Goal: Task Accomplishment & Management: Use online tool/utility

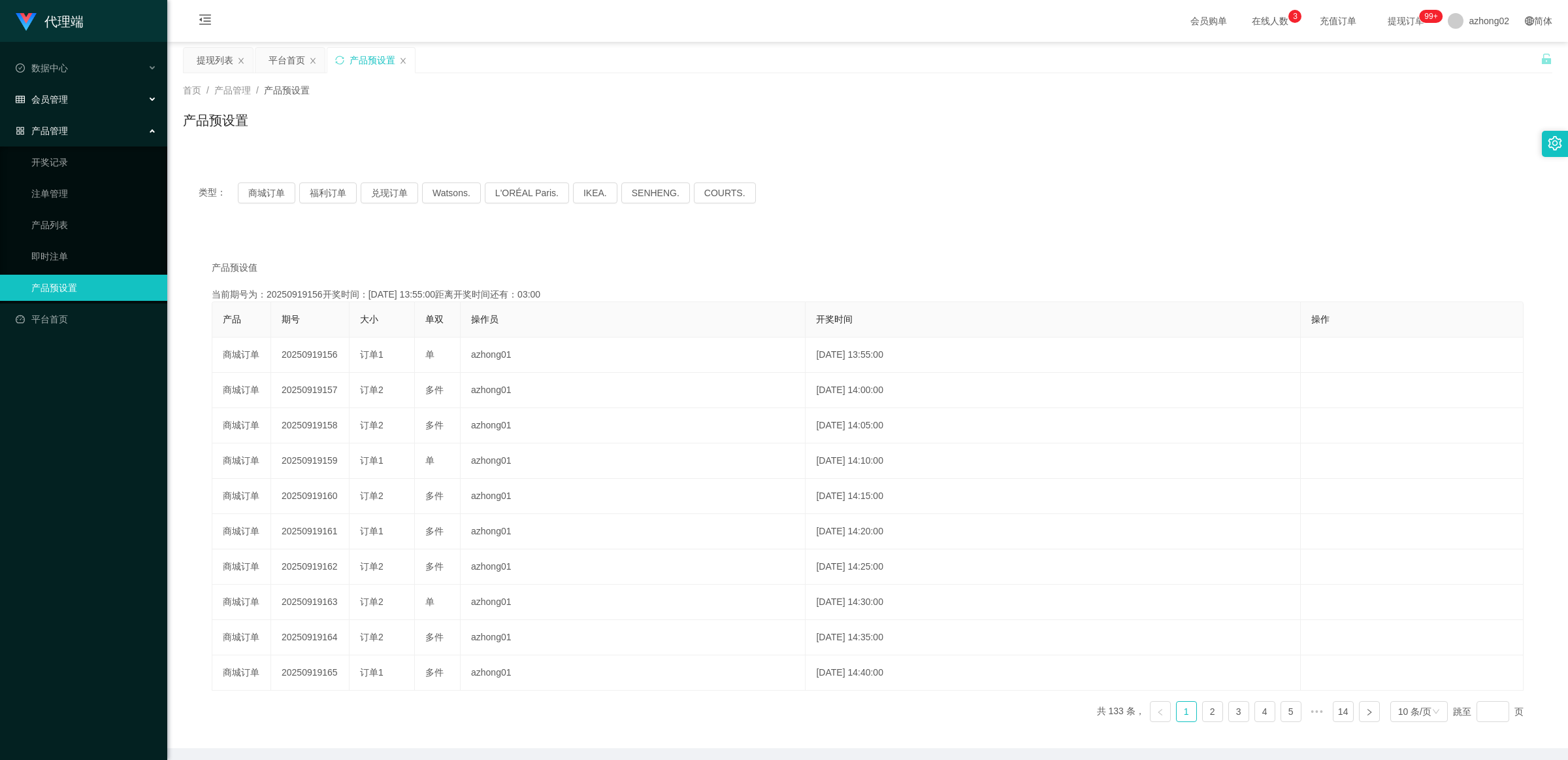
click at [62, 104] on span "会员管理" at bounding box center [42, 99] width 53 height 11
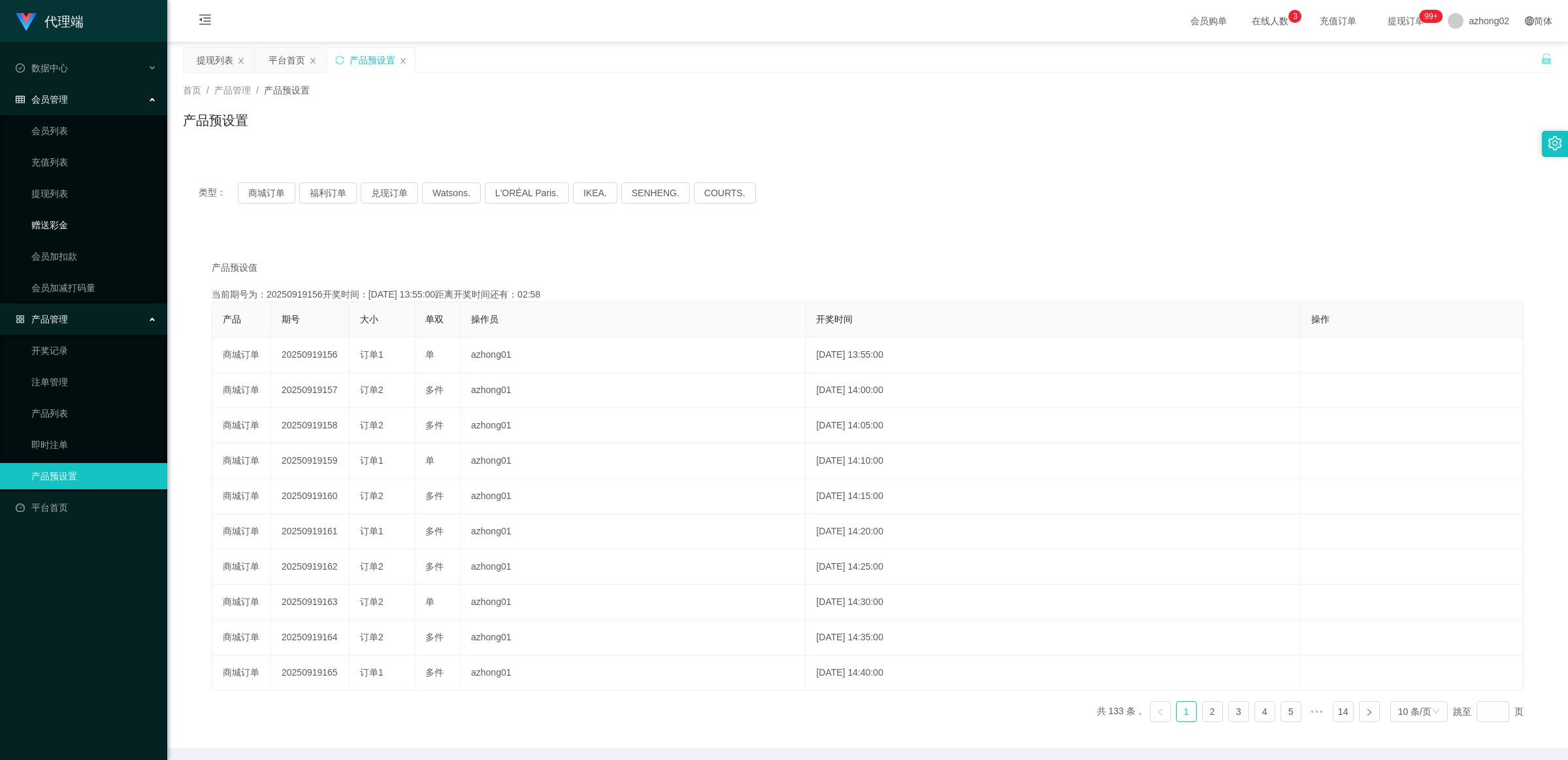
click at [65, 223] on link "赠送彩金" at bounding box center [94, 224] width 125 height 26
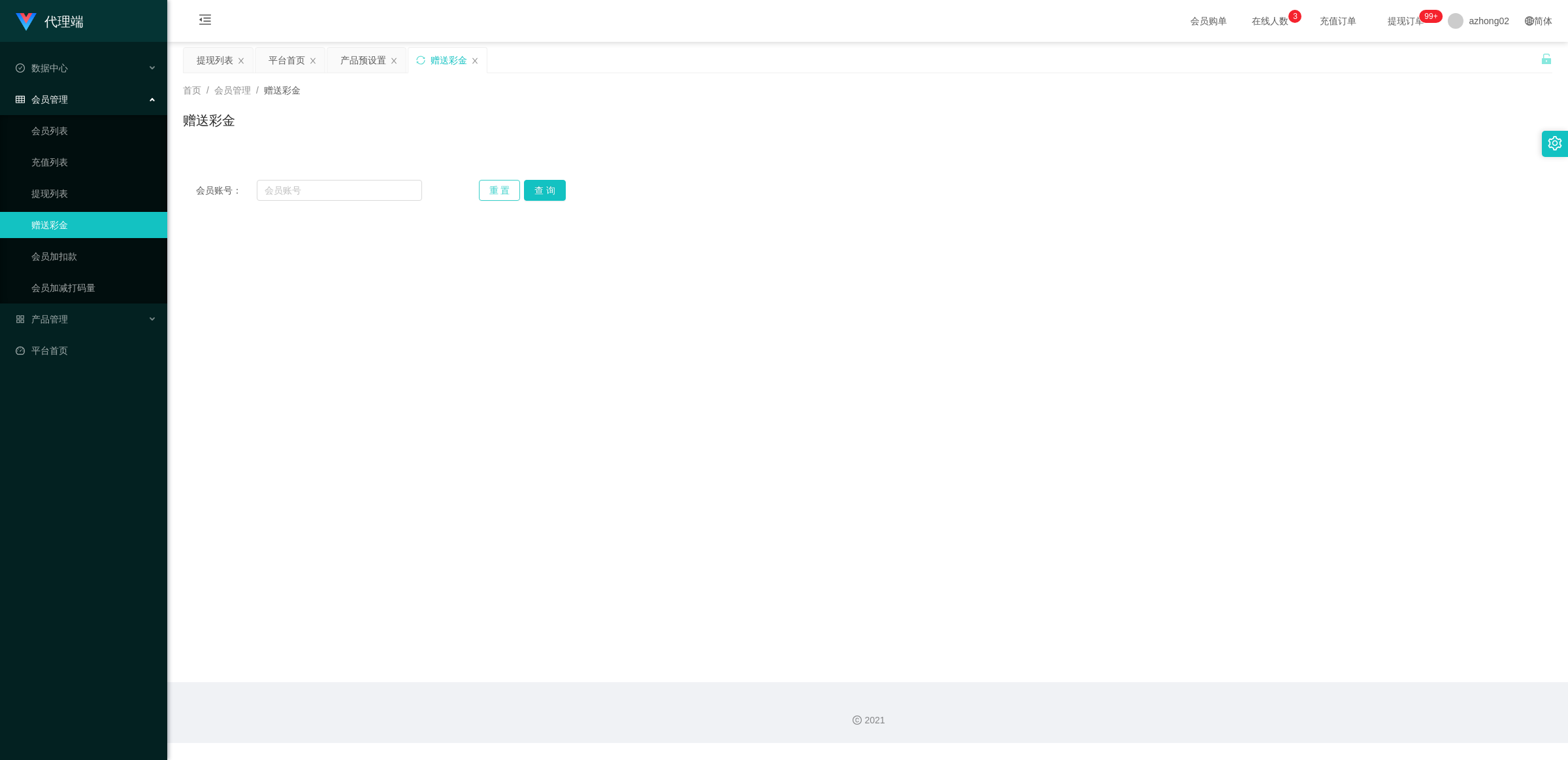
click at [489, 192] on button "重 置" at bounding box center [500, 190] width 42 height 21
paste input "rainy2772"
type input "rainy2772"
click at [541, 193] on button "查 询" at bounding box center [544, 190] width 42 height 21
click at [484, 354] on span at bounding box center [479, 352] width 11 height 11
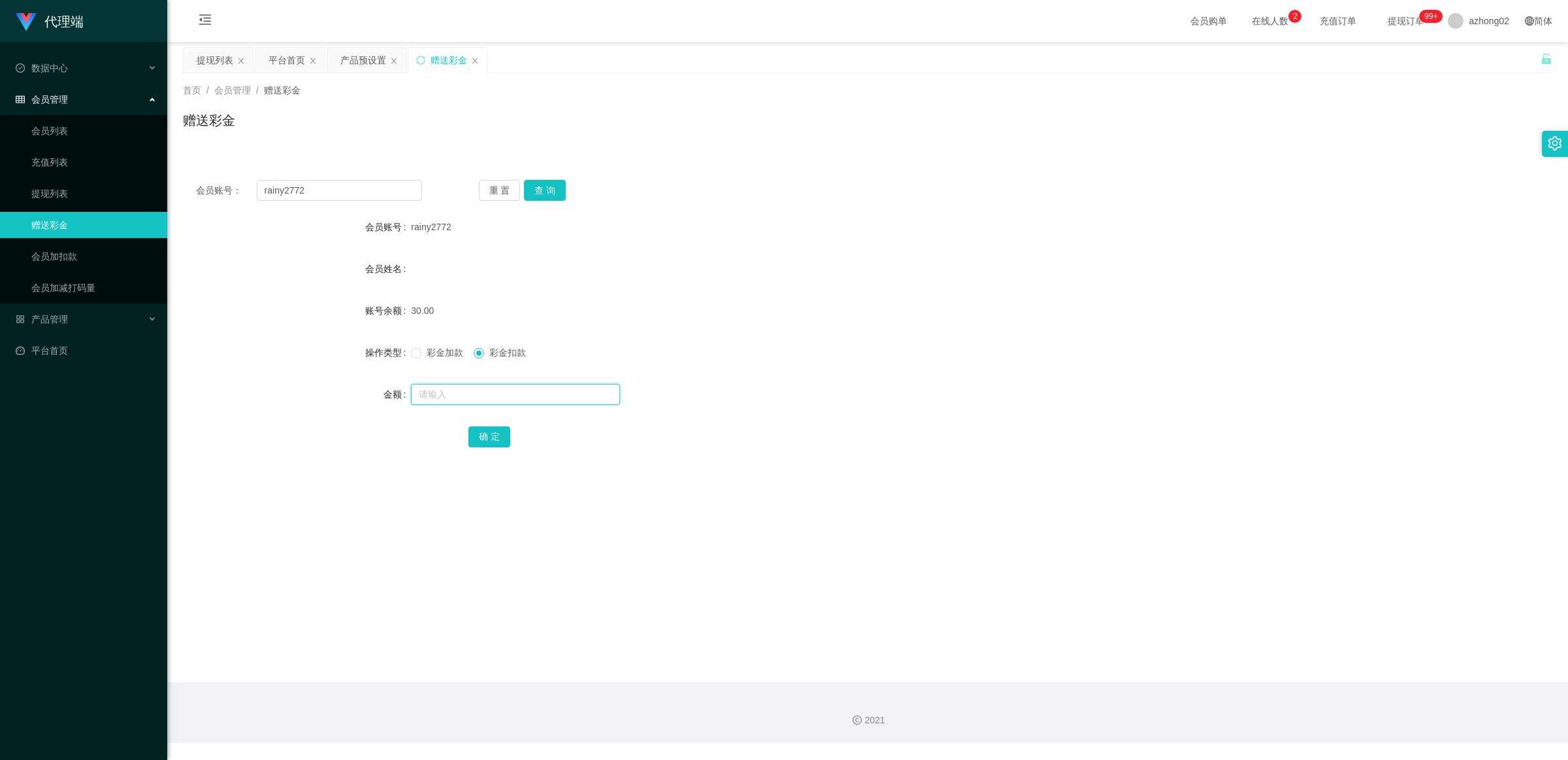
click at [482, 390] on input "text" at bounding box center [515, 394] width 209 height 21
type input "30"
click at [493, 437] on button "确 定" at bounding box center [489, 437] width 42 height 21
click at [538, 188] on button "查 询" at bounding box center [544, 190] width 42 height 21
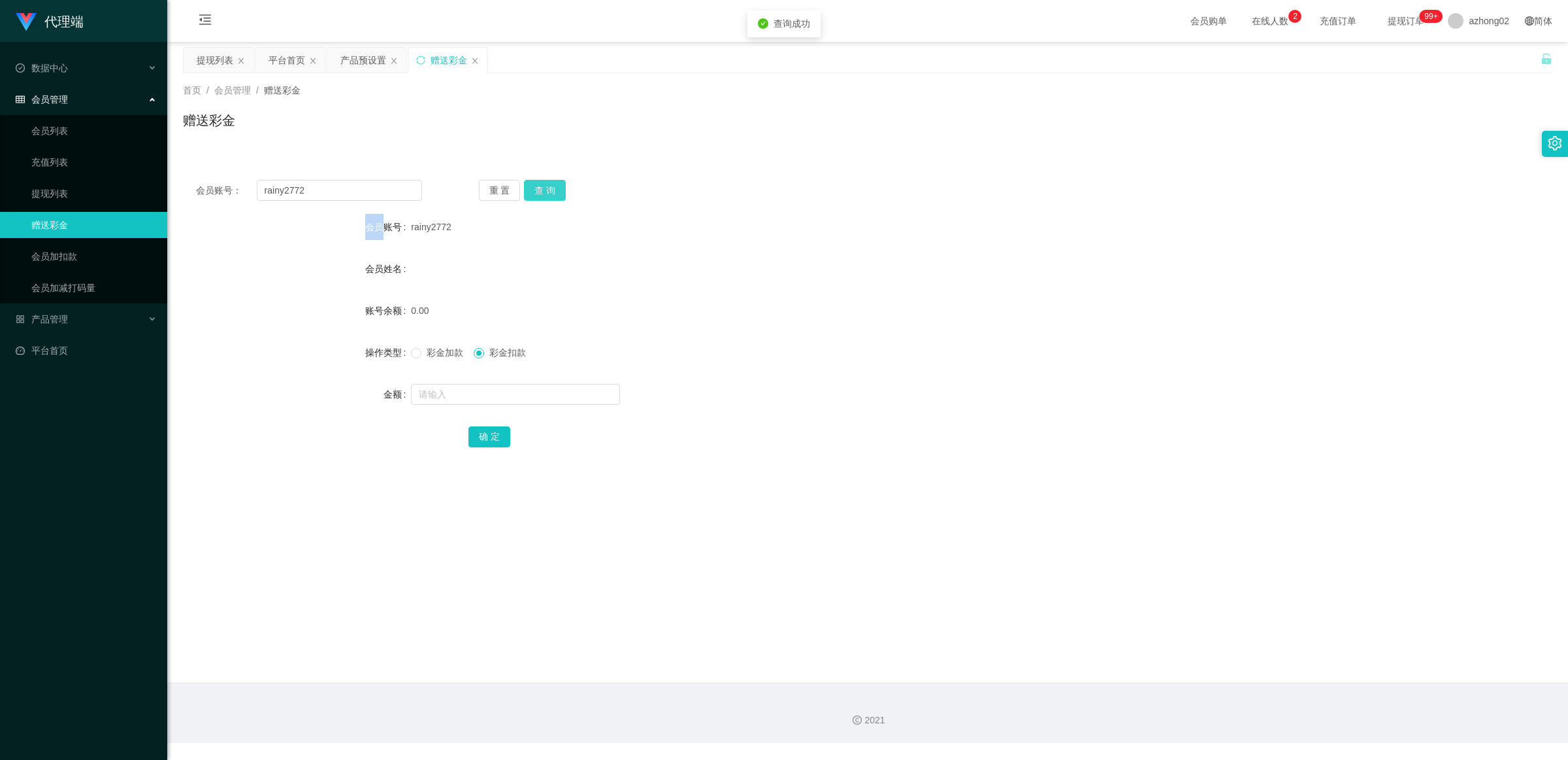
click at [538, 188] on div "重 置 查 询" at bounding box center [592, 190] width 226 height 21
click at [538, 188] on button "查 询" at bounding box center [544, 190] width 42 height 21
click at [538, 188] on div "重 置 查 询" at bounding box center [592, 190] width 226 height 21
click at [538, 188] on button "查 询" at bounding box center [544, 190] width 42 height 21
click at [538, 188] on div "重 置 查 询" at bounding box center [592, 190] width 226 height 21
